Goal: Entertainment & Leisure: Consume media (video, audio)

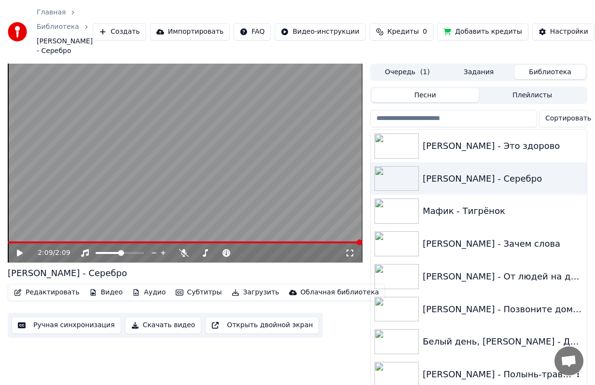
scroll to position [96, 0]
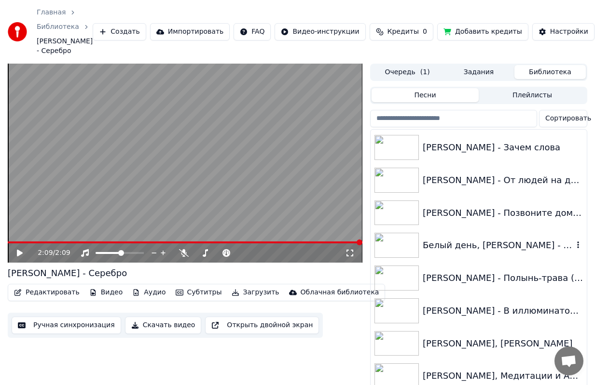
click at [394, 250] on img at bounding box center [396, 245] width 44 height 25
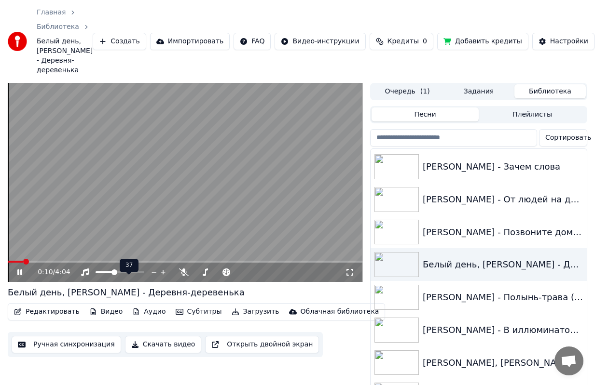
click at [113, 275] on span at bounding box center [114, 273] width 6 height 6
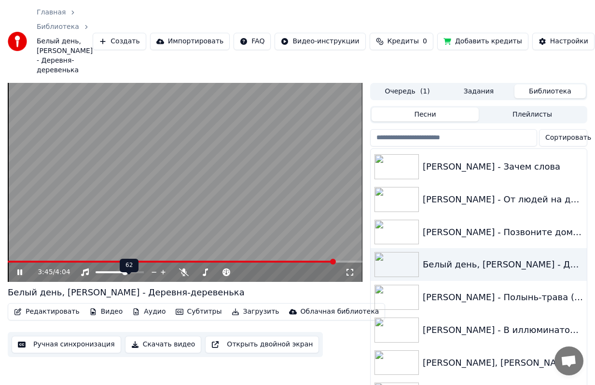
click at [125, 275] on span at bounding box center [125, 273] width 6 height 6
click at [394, 310] on img at bounding box center [396, 297] width 44 height 25
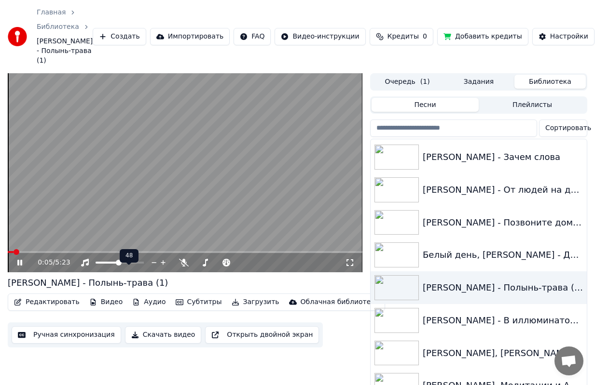
click at [119, 266] on span at bounding box center [119, 263] width 6 height 6
click at [116, 266] on span at bounding box center [116, 263] width 6 height 6
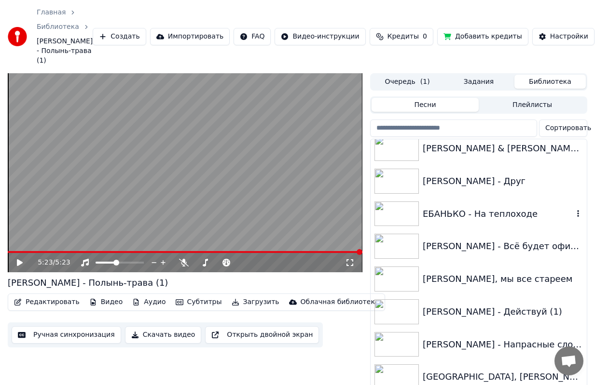
scroll to position [579, 0]
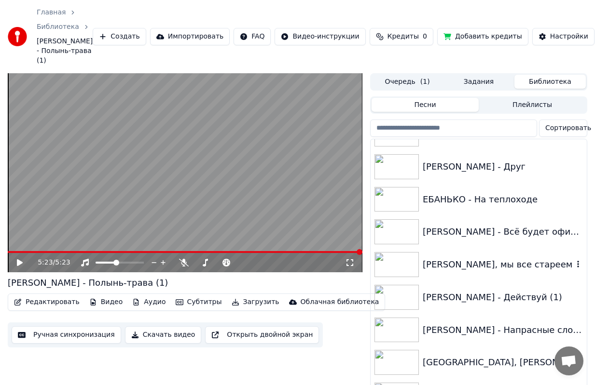
click at [396, 277] on img at bounding box center [396, 264] width 44 height 25
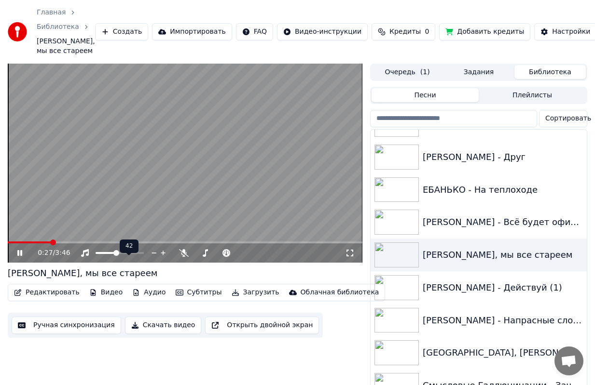
click at [116, 256] on span at bounding box center [116, 253] width 6 height 6
click at [66, 251] on video at bounding box center [185, 163] width 355 height 199
click at [400, 297] on img at bounding box center [396, 287] width 44 height 25
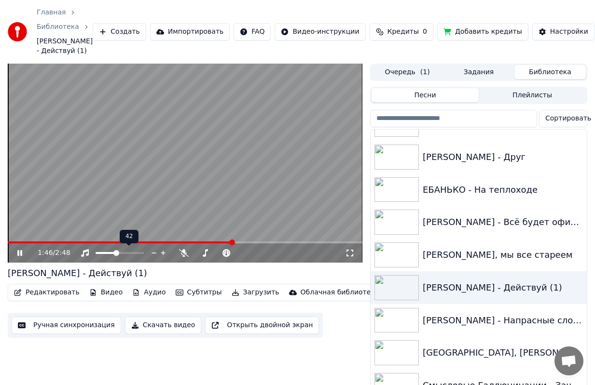
click at [119, 251] on span at bounding box center [116, 253] width 6 height 6
click at [112, 252] on span at bounding box center [113, 253] width 6 height 6
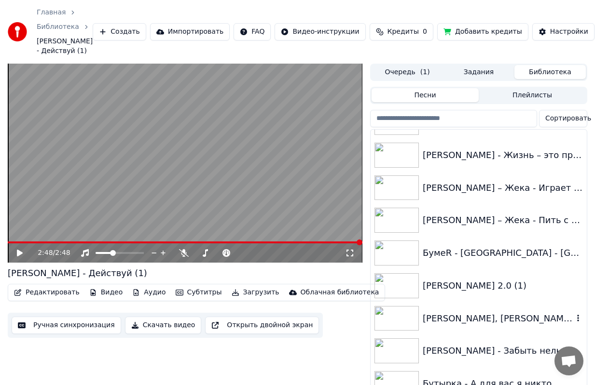
scroll to position [1350, 0]
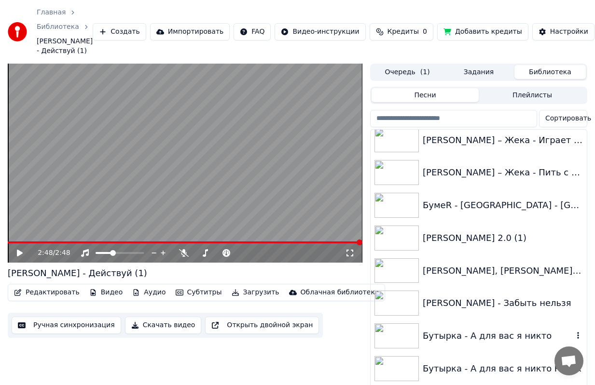
click at [396, 340] on img at bounding box center [396, 336] width 44 height 25
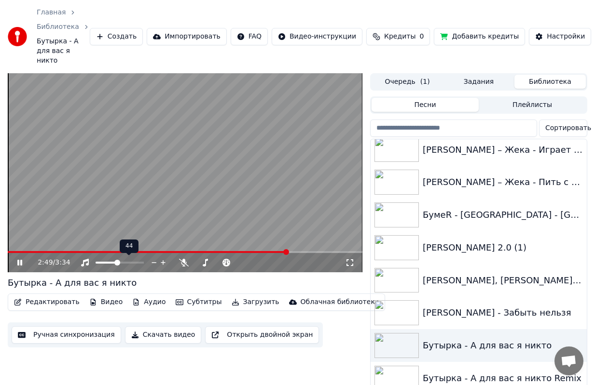
click at [117, 262] on span at bounding box center [117, 263] width 6 height 6
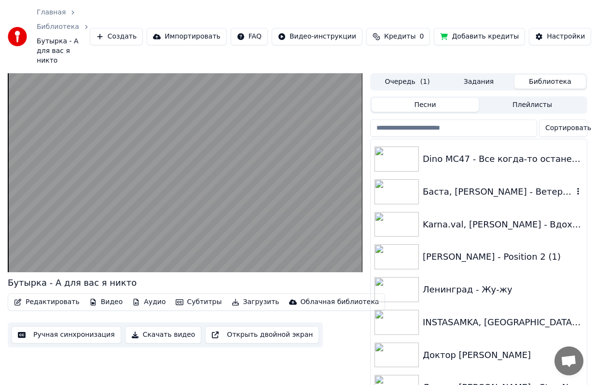
scroll to position [1978, 0]
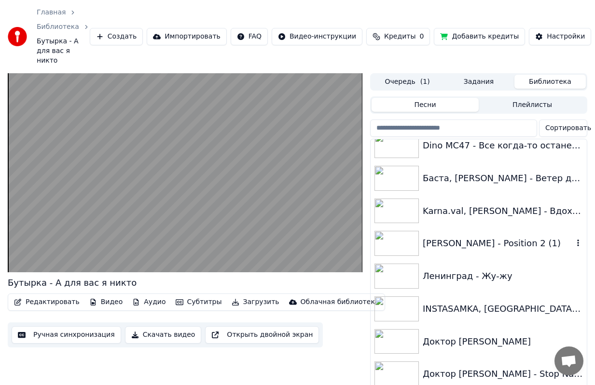
click at [396, 240] on img at bounding box center [396, 243] width 44 height 25
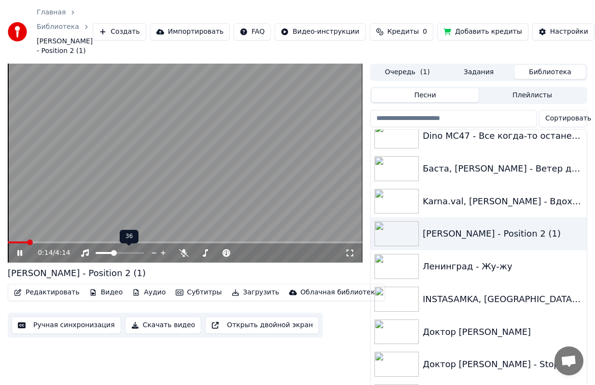
click at [113, 255] on span at bounding box center [114, 253] width 6 height 6
